Goal: Check status: Check status

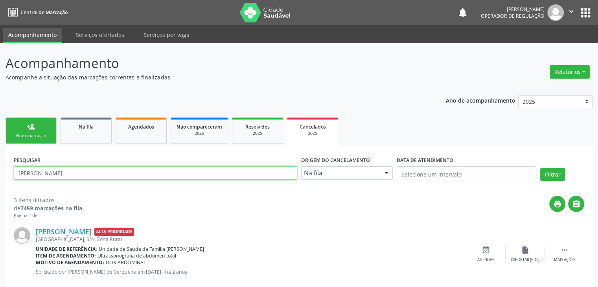
click at [152, 172] on input "[PERSON_NAME]" at bounding box center [155, 172] width 283 height 13
type input "V"
click at [87, 132] on link "Na fila" at bounding box center [86, 130] width 51 height 26
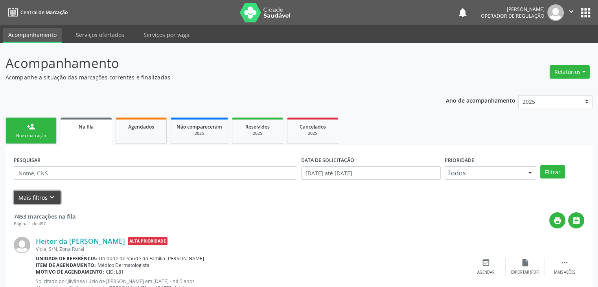
click at [46, 195] on button "Mais filtros keyboard_arrow_down" at bounding box center [37, 198] width 47 height 14
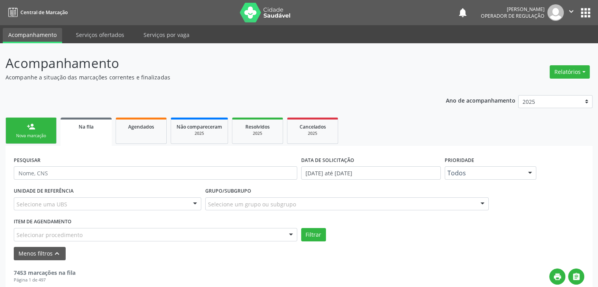
click at [76, 198] on div "Selecione uma UBS" at bounding box center [107, 203] width 187 height 13
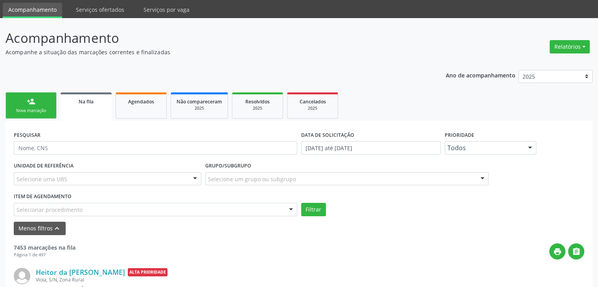
scroll to position [39, 0]
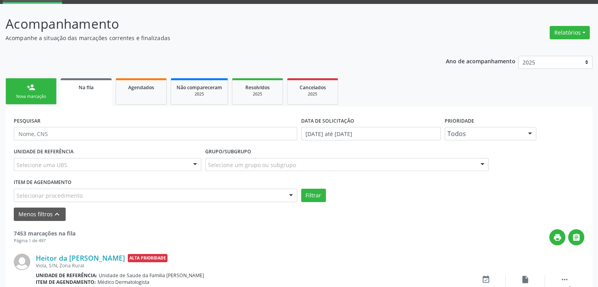
click at [124, 172] on div "UNIDADE DE REFERÊNCIA Selecione uma UBS Todas as UBS Unidade de Saude da Famili…" at bounding box center [107, 161] width 191 height 31
click at [123, 167] on div "Selecione uma UBS" at bounding box center [107, 164] width 187 height 13
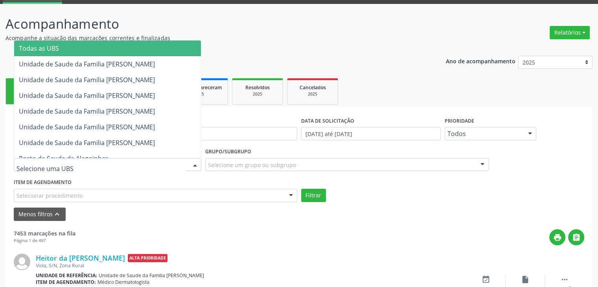
click at [97, 49] on span "Todas as UBS" at bounding box center [107, 48] width 187 height 16
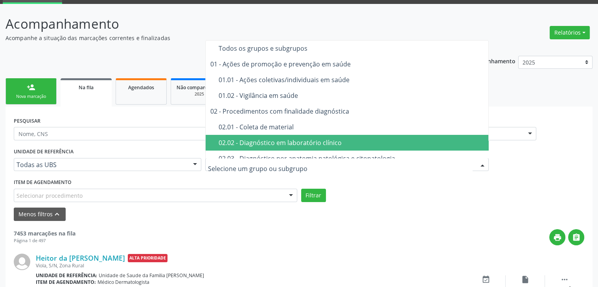
scroll to position [79, 0]
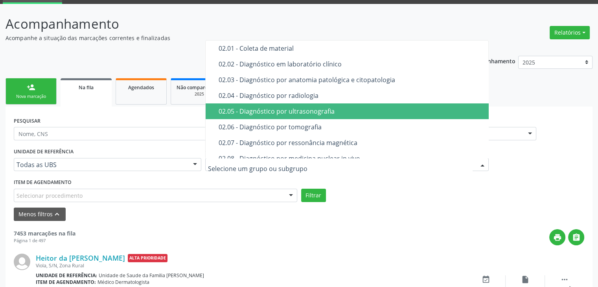
click at [256, 114] on div "02.05 - Diagnóstico por ultrasonografia" at bounding box center [351, 111] width 266 height 6
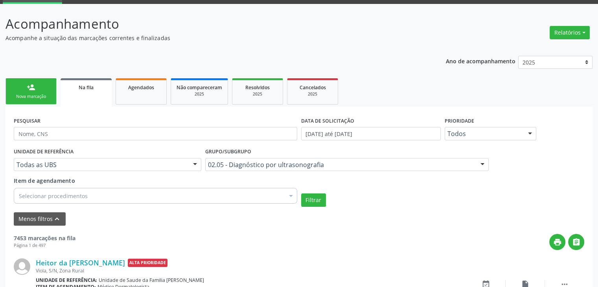
click at [100, 195] on div "Selecionar procedimentos" at bounding box center [155, 196] width 283 height 16
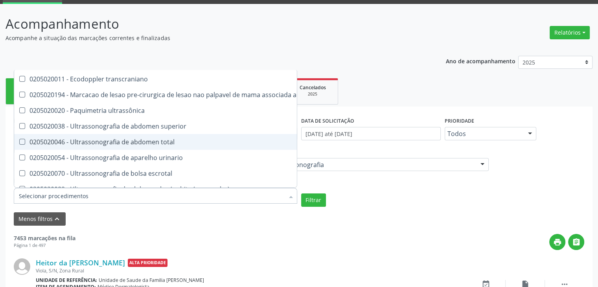
click at [131, 140] on div "0205020046 - Ultrassonografia de abdomen total" at bounding box center [183, 142] width 328 height 6
checkbox total "true"
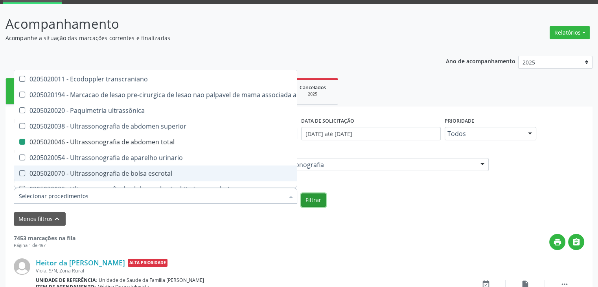
checkbox transesofagica "true"
checkbox total "false"
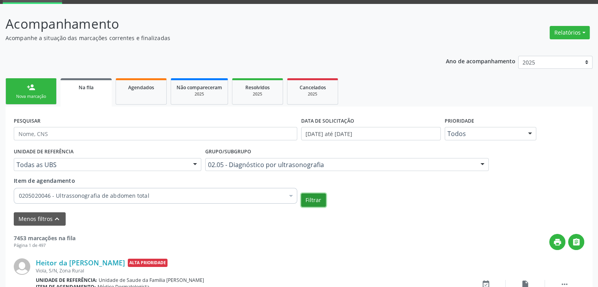
click at [310, 201] on button "Filtrar" at bounding box center [313, 199] width 25 height 13
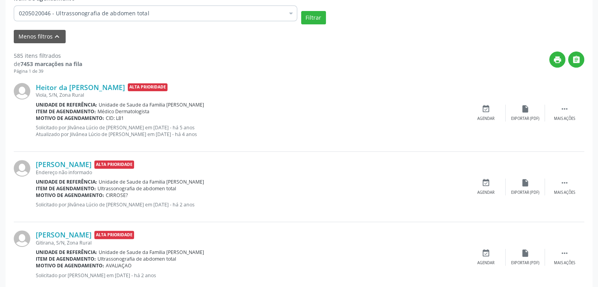
scroll to position [236, 0]
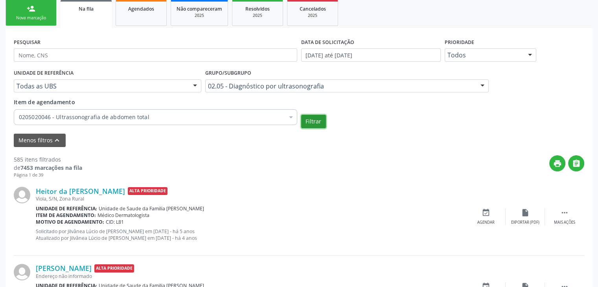
click at [306, 125] on button "Filtrar" at bounding box center [313, 121] width 25 height 13
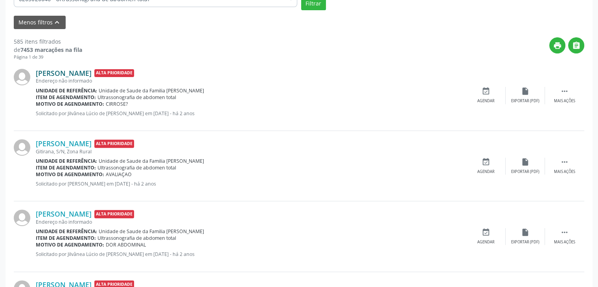
click at [71, 69] on link "[PERSON_NAME]" at bounding box center [64, 73] width 56 height 9
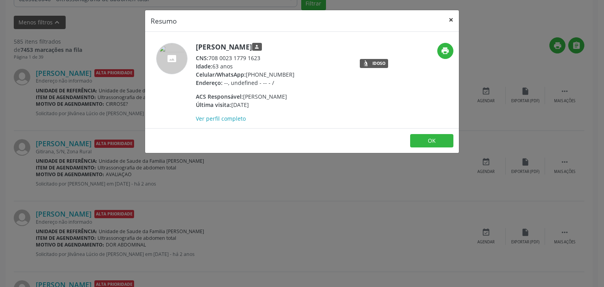
click at [445, 20] on button "×" at bounding box center [451, 19] width 16 height 19
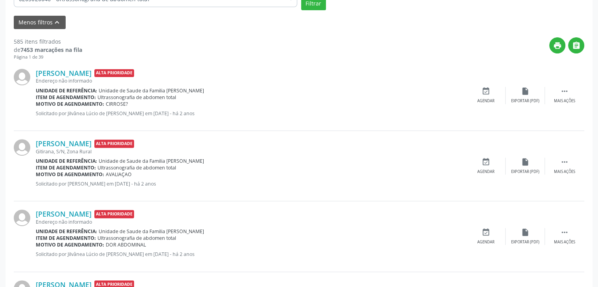
click at [305, 163] on div "Unidade de referência: Unidade de Saude da Familia [PERSON_NAME]" at bounding box center [251, 161] width 430 height 7
